Goal: Task Accomplishment & Management: Complete application form

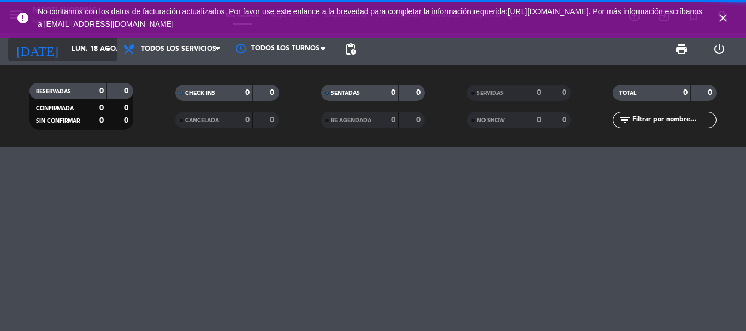
click at [96, 43] on input "lun. 18 ago." at bounding box center [112, 49] width 92 height 19
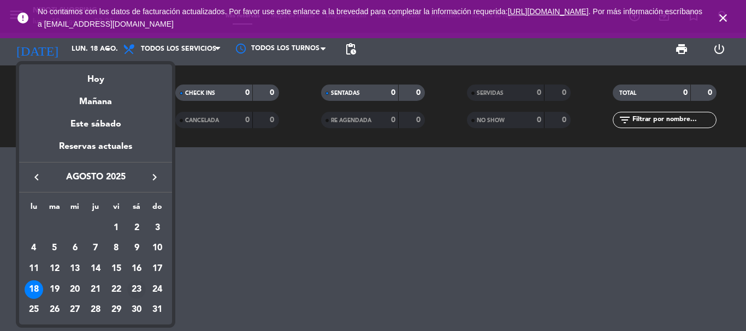
click at [140, 288] on div "23" at bounding box center [136, 290] width 19 height 19
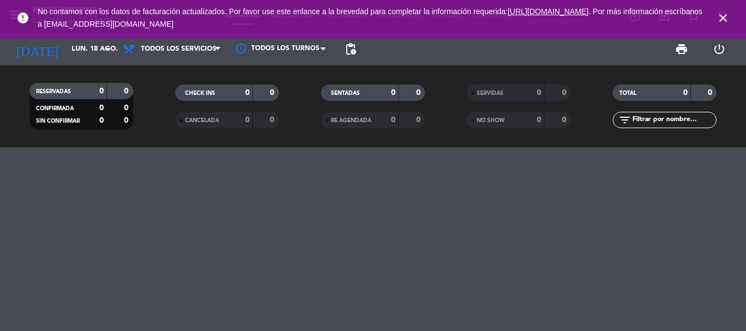
type input "sáb. 23 ago."
click at [726, 15] on icon "close" at bounding box center [722, 17] width 13 height 13
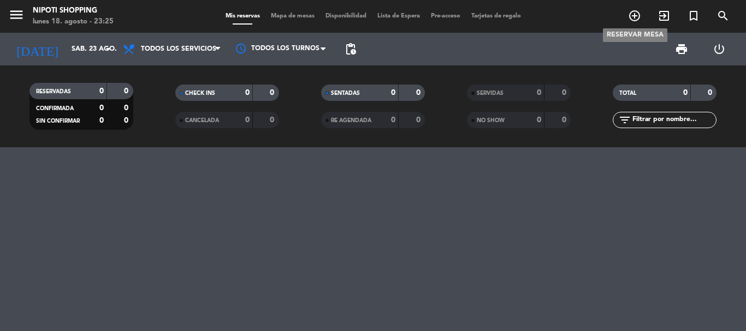
click at [634, 17] on icon "add_circle_outline" at bounding box center [634, 15] width 13 height 13
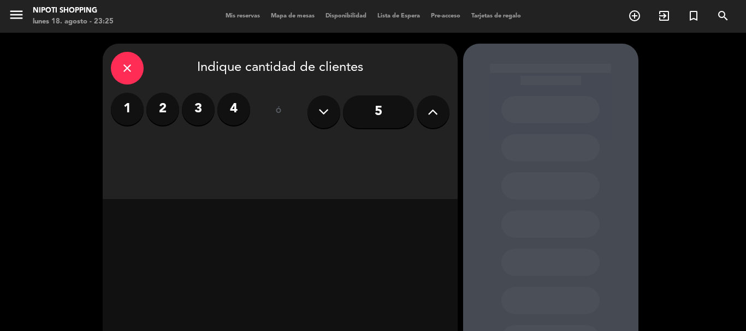
click at [430, 120] on icon at bounding box center [433, 112] width 10 height 16
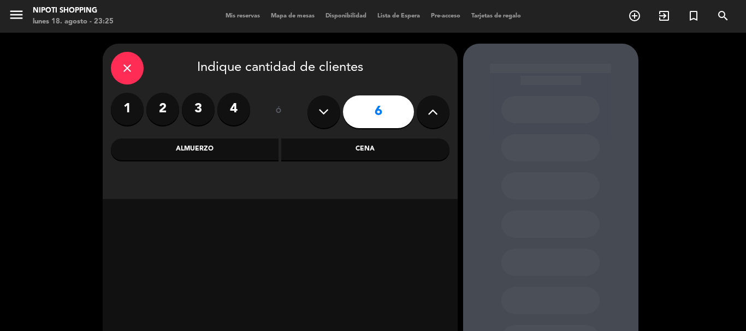
click at [430, 120] on icon at bounding box center [433, 112] width 10 height 16
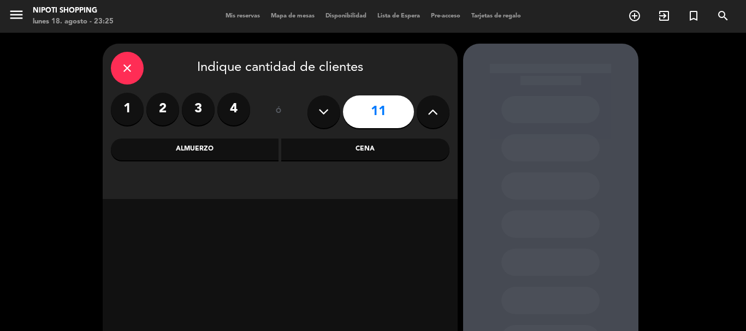
click at [430, 120] on icon at bounding box center [433, 112] width 10 height 16
click at [430, 119] on icon at bounding box center [433, 112] width 10 height 16
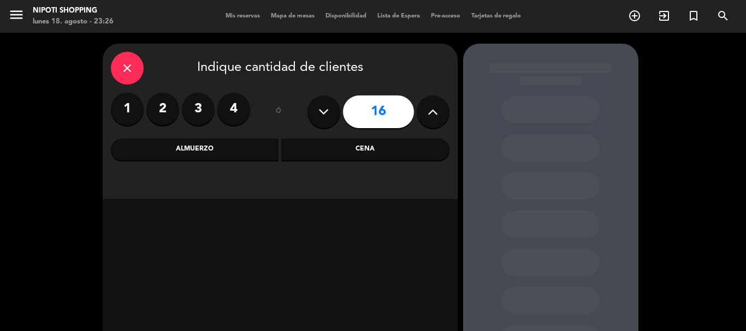
click at [430, 119] on icon at bounding box center [433, 112] width 10 height 16
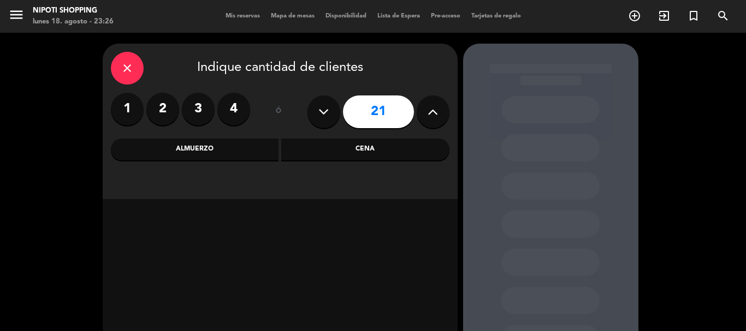
click at [430, 119] on icon at bounding box center [433, 112] width 10 height 16
click at [328, 118] on icon at bounding box center [323, 112] width 10 height 16
type input "22"
click at [306, 146] on div "Cena" at bounding box center [365, 150] width 168 height 22
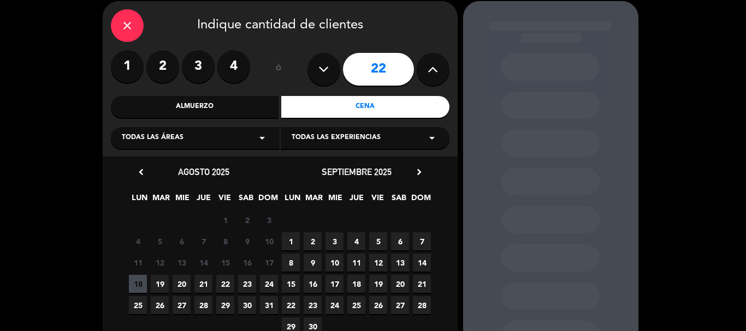
scroll to position [55, 0]
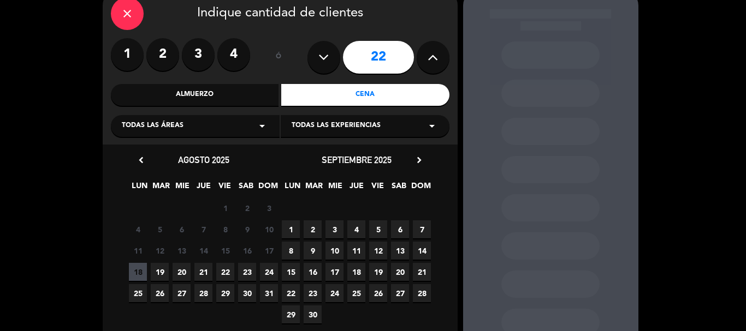
click at [251, 270] on span "23" at bounding box center [247, 272] width 18 height 18
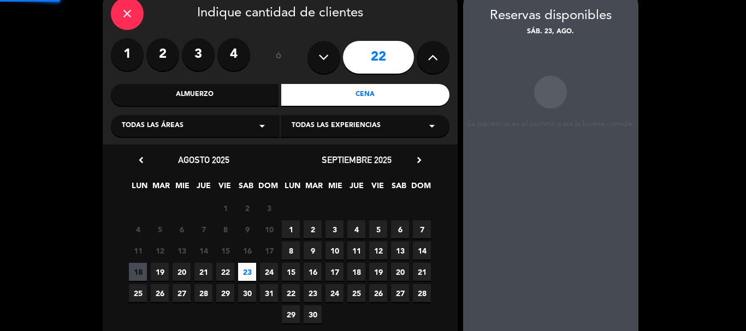
scroll to position [44, 0]
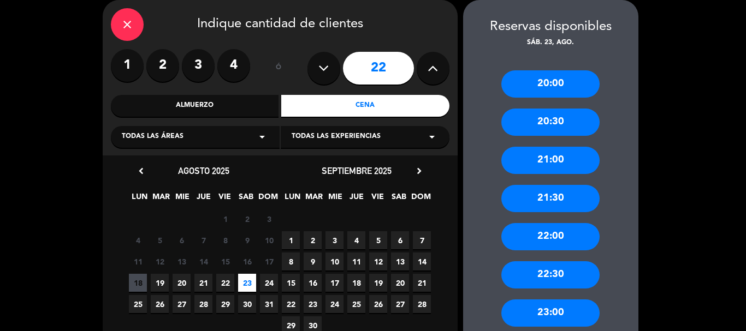
click at [556, 79] on div "20:00" at bounding box center [550, 83] width 98 height 27
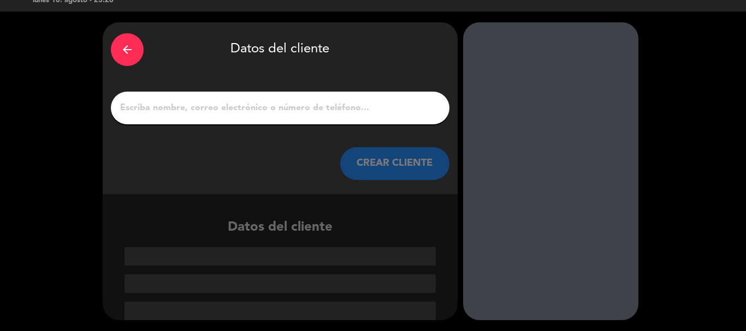
scroll to position [21, 0]
click at [317, 106] on input "1" at bounding box center [280, 107] width 322 height 15
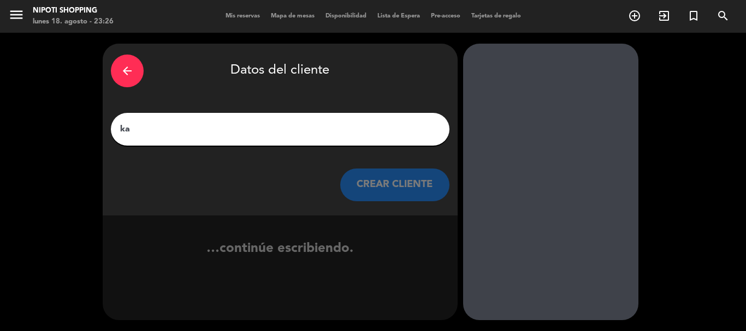
scroll to position [0, 0]
type input "k"
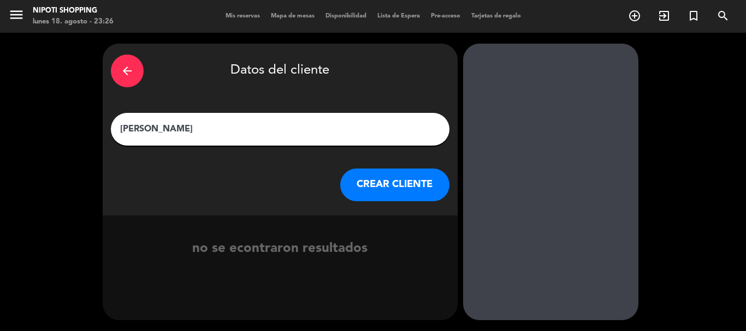
type input "[PERSON_NAME]"
click at [393, 185] on button "CREAR CLIENTE" at bounding box center [394, 185] width 109 height 33
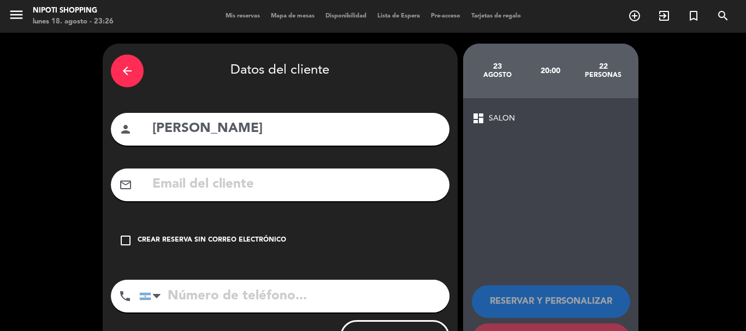
drag, startPoint x: 123, startPoint y: 241, endPoint x: 252, endPoint y: 241, distance: 129.4
click at [123, 241] on icon "check_box_outline_blank" at bounding box center [125, 240] width 13 height 13
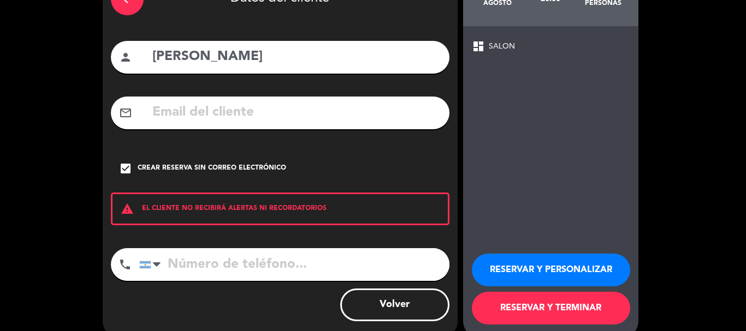
scroll to position [90, 0]
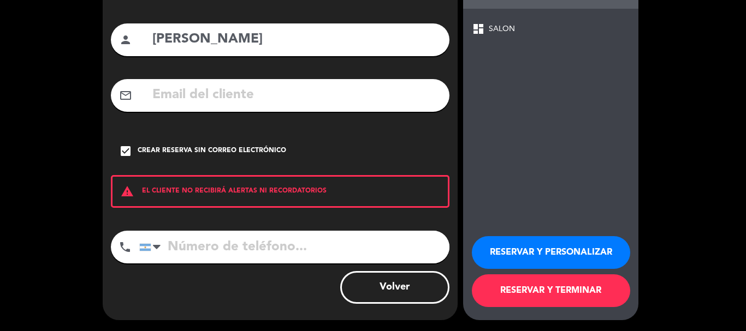
click at [581, 247] on button "RESERVAR Y PERSONALIZAR" at bounding box center [551, 252] width 158 height 33
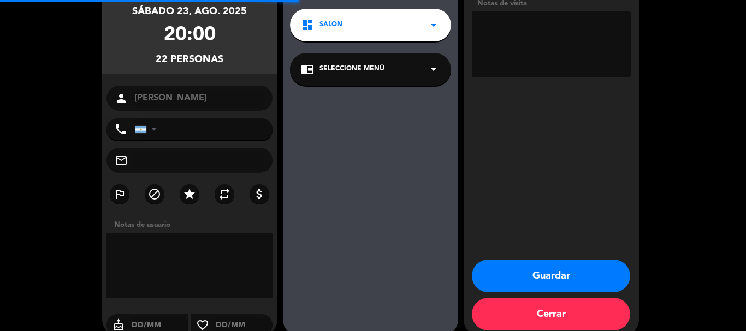
scroll to position [44, 0]
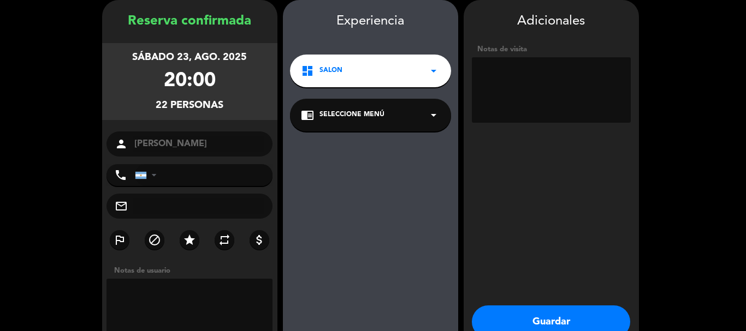
click at [167, 177] on input "tel" at bounding box center [204, 175] width 138 height 22
click at [158, 299] on textarea at bounding box center [189, 312] width 167 height 66
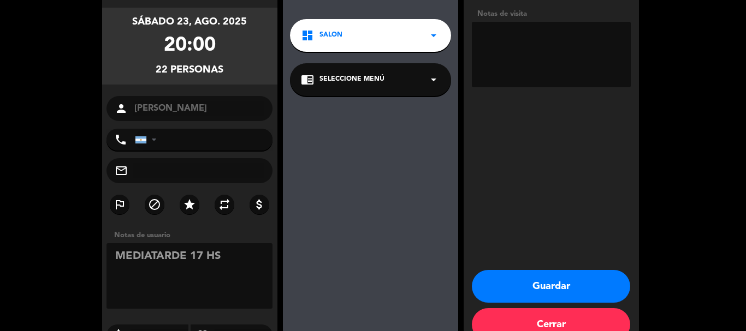
scroll to position [98, 0]
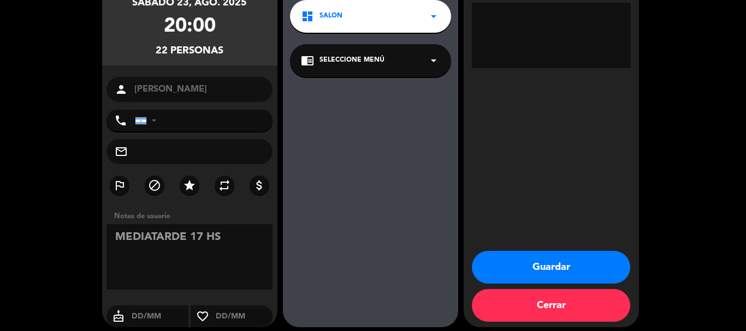
type textarea "MEDIATARDE 17 HS"
click at [529, 268] on button "Guardar" at bounding box center [551, 267] width 158 height 33
